Goal: Entertainment & Leisure: Consume media (video, audio)

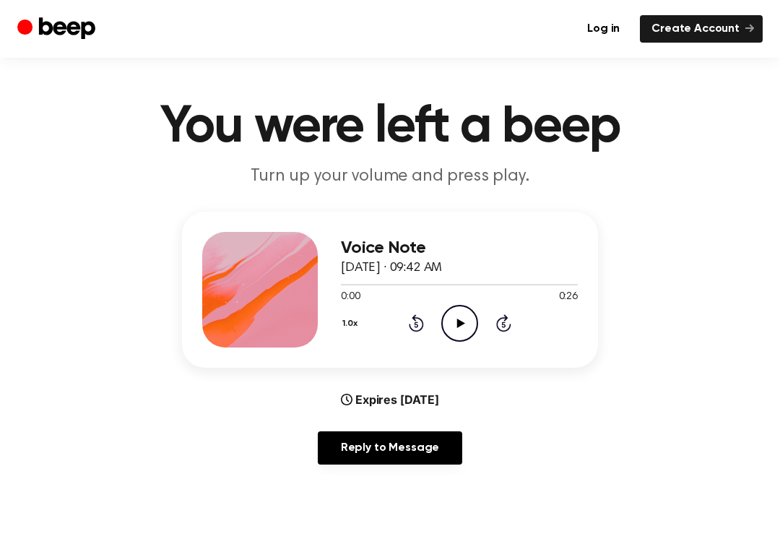
click at [450, 313] on icon "Play Audio" at bounding box center [459, 323] width 37 height 37
click at [416, 332] on icon at bounding box center [416, 322] width 15 height 17
click at [459, 333] on icon "Play Audio" at bounding box center [459, 323] width 37 height 37
click at [414, 331] on icon at bounding box center [416, 322] width 15 height 17
click at [423, 320] on icon at bounding box center [416, 322] width 15 height 17
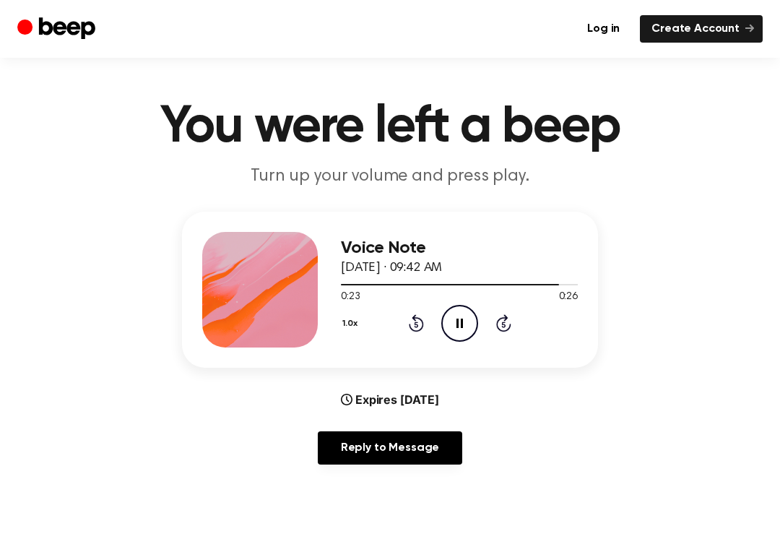
click at [428, 325] on div "1.0x Rewind 5 seconds Pause Audio Skip 5 seconds" at bounding box center [459, 323] width 237 height 37
click at [427, 328] on div "1.0x Rewind 5 seconds Pause Audio Skip 5 seconds" at bounding box center [459, 323] width 237 height 37
click at [418, 327] on icon "Rewind 5 seconds" at bounding box center [416, 323] width 16 height 19
click at [418, 327] on icon at bounding box center [416, 325] width 4 height 6
click at [423, 330] on icon "Rewind 5 seconds" at bounding box center [416, 323] width 16 height 19
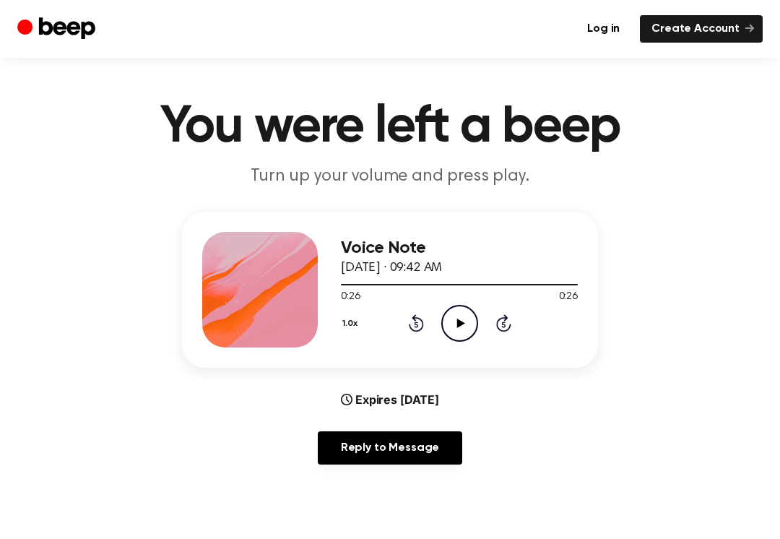
click at [292, 290] on div at bounding box center [260, 290] width 116 height 116
click at [454, 331] on icon "Play Audio" at bounding box center [459, 323] width 37 height 37
click at [448, 321] on icon "Pause Audio" at bounding box center [459, 323] width 37 height 37
click at [473, 329] on icon "Play Audio" at bounding box center [459, 323] width 37 height 37
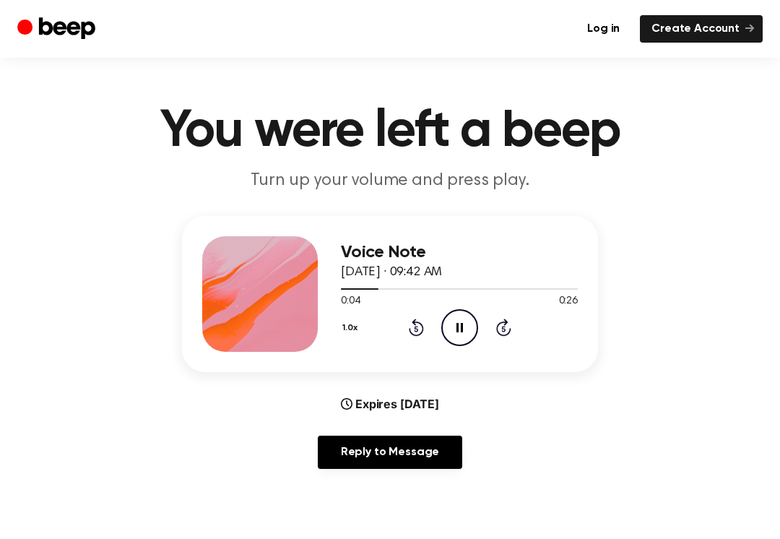
scroll to position [9, 0]
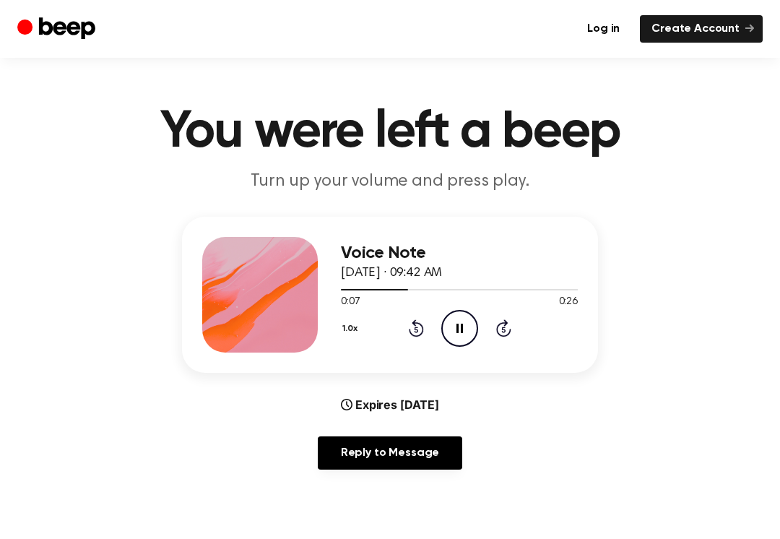
click at [392, 293] on div at bounding box center [459, 289] width 237 height 12
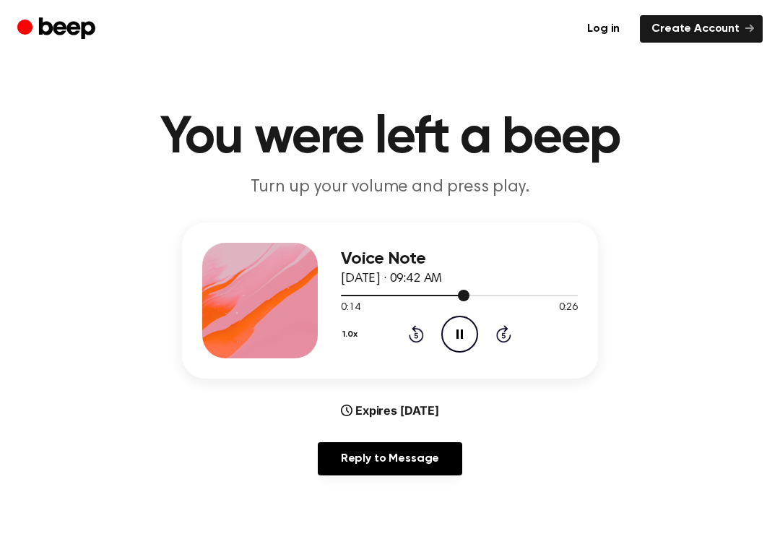
scroll to position [0, 0]
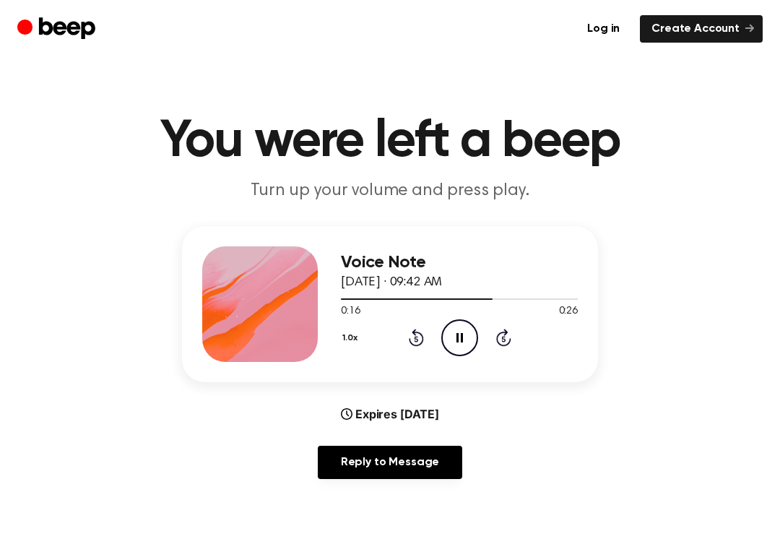
click at [462, 342] on icon "Pause Audio" at bounding box center [459, 337] width 37 height 37
click at [459, 338] on icon at bounding box center [461, 337] width 8 height 9
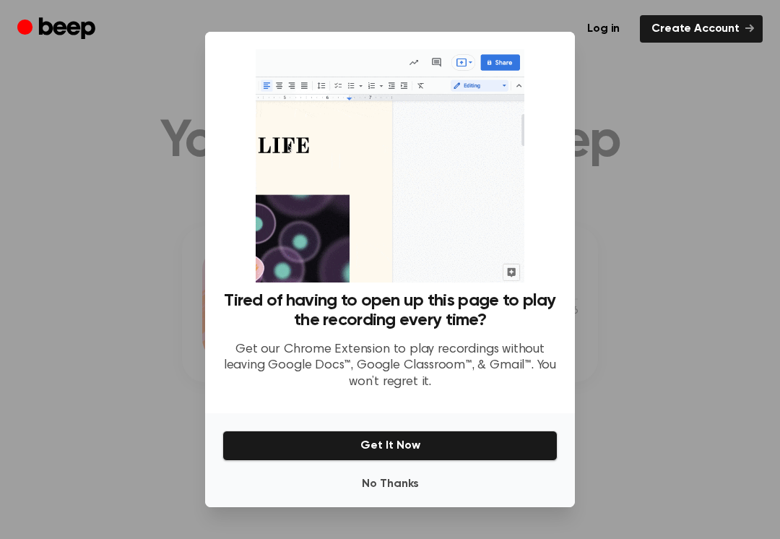
click at [485, 324] on h3 "Tired of having to open up this page to play the recording every time?" at bounding box center [390, 310] width 335 height 39
click at [455, 417] on div "No Thanks Get It Now" at bounding box center [390, 460] width 370 height 94
click at [455, 452] on button "Get It Now" at bounding box center [390, 446] width 335 height 30
